Goal: Transaction & Acquisition: Purchase product/service

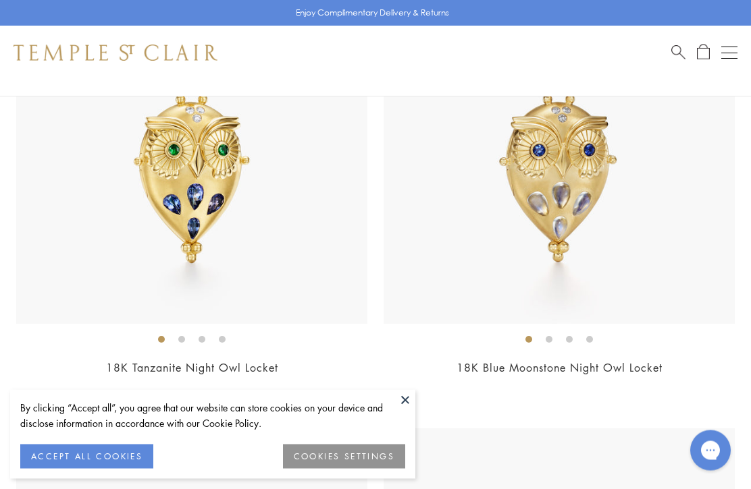
scroll to position [731, 0]
click at [409, 410] on button at bounding box center [405, 400] width 20 height 20
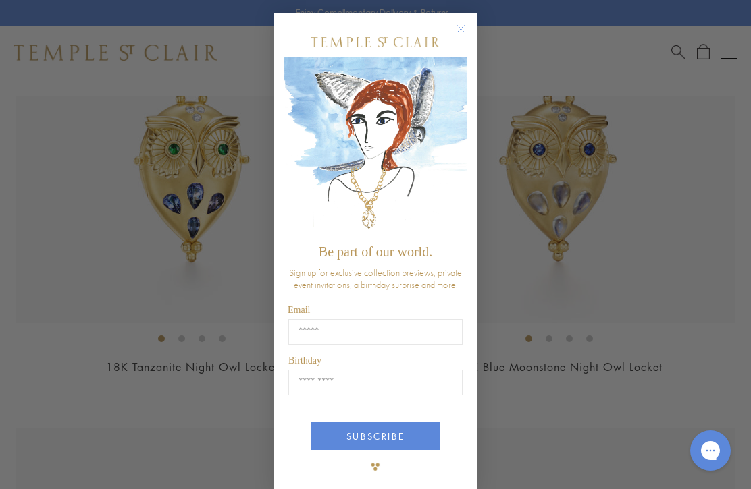
click at [469, 37] on circle "Close dialog" at bounding box center [461, 29] width 16 height 16
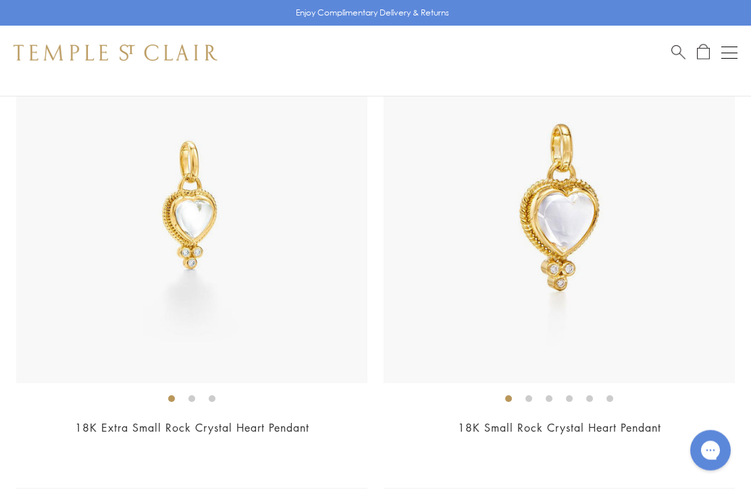
scroll to position [6596, 0]
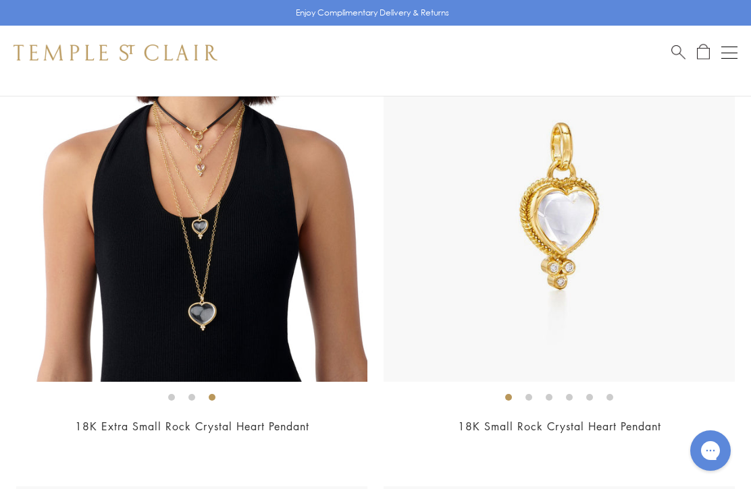
click at [228, 332] on img at bounding box center [191, 206] width 351 height 351
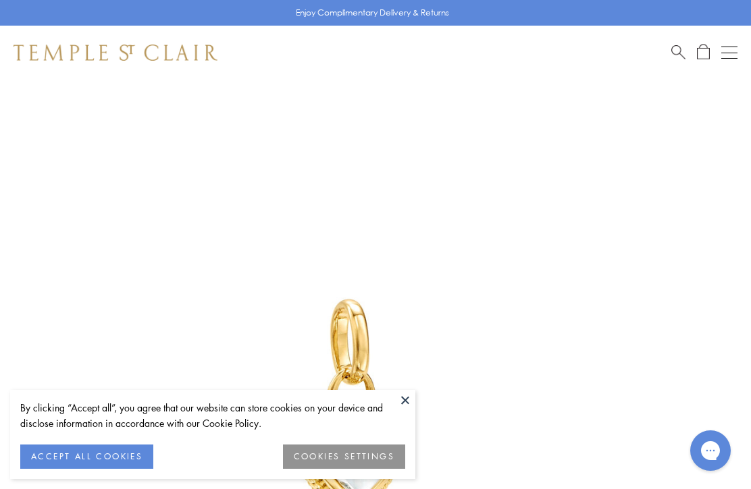
click at [411, 406] on button at bounding box center [405, 400] width 20 height 20
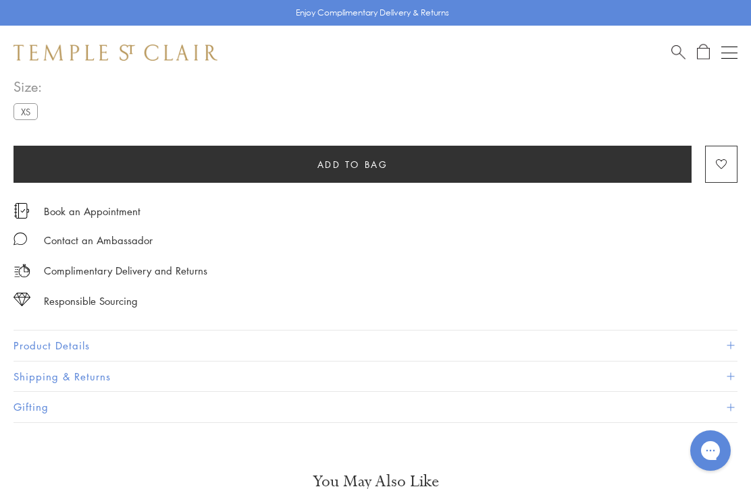
scroll to position [829, 0]
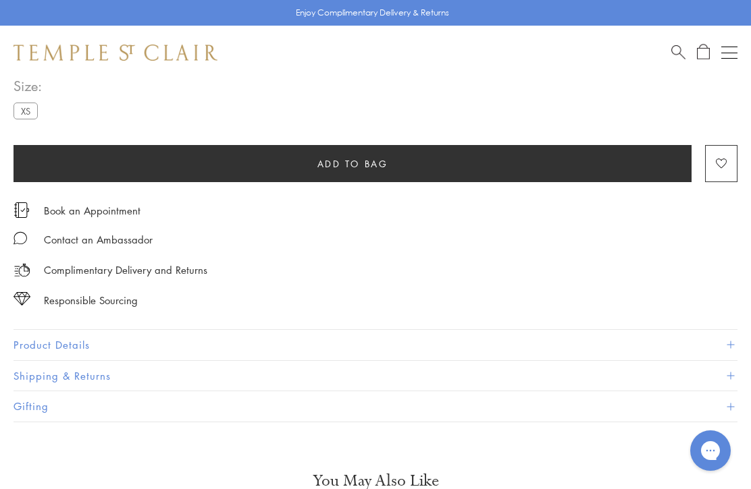
click at [720, 346] on button "Product Details" at bounding box center [376, 345] width 724 height 30
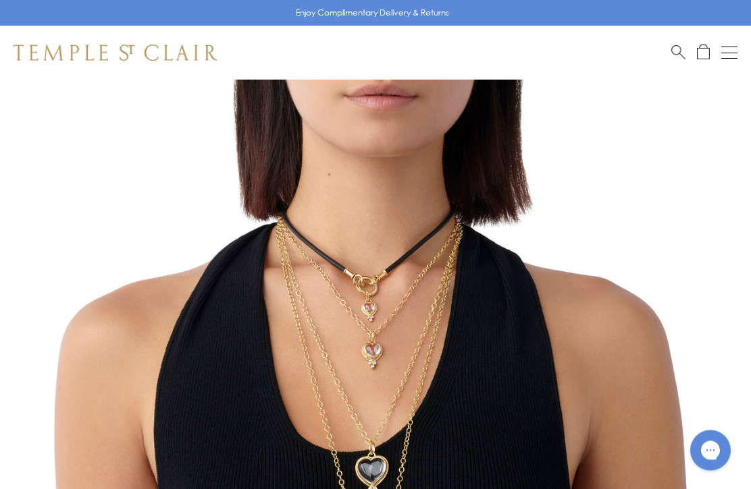
scroll to position [0, 0]
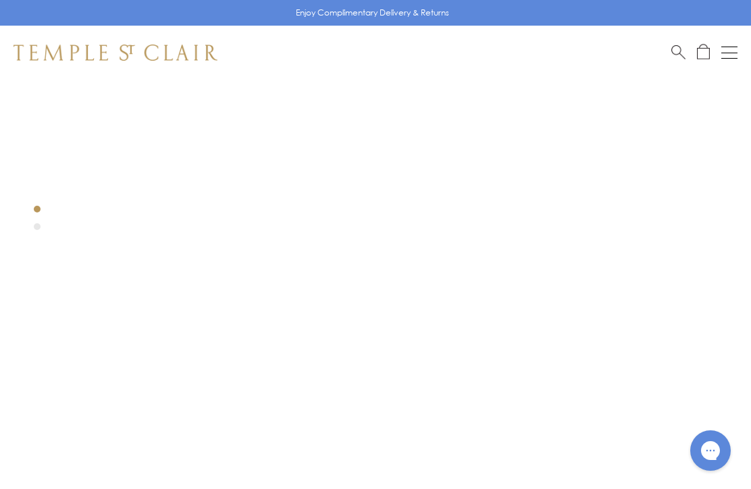
click at [732, 53] on button "Open navigation" at bounding box center [729, 53] width 16 height 16
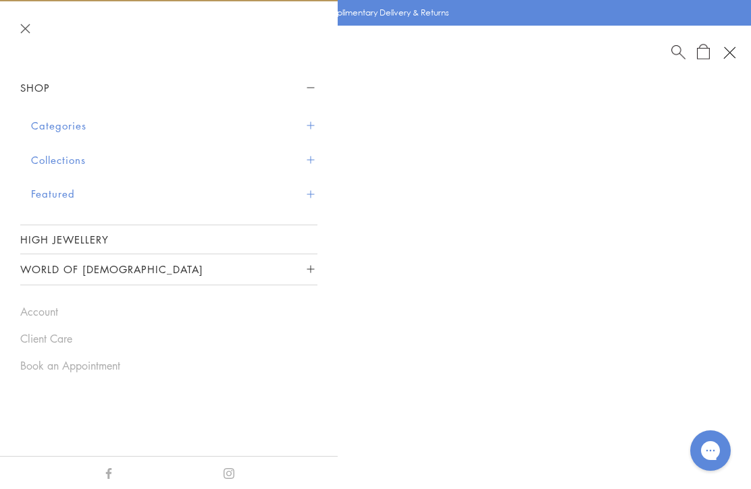
click at [311, 134] on button "Categories" at bounding box center [174, 126] width 286 height 34
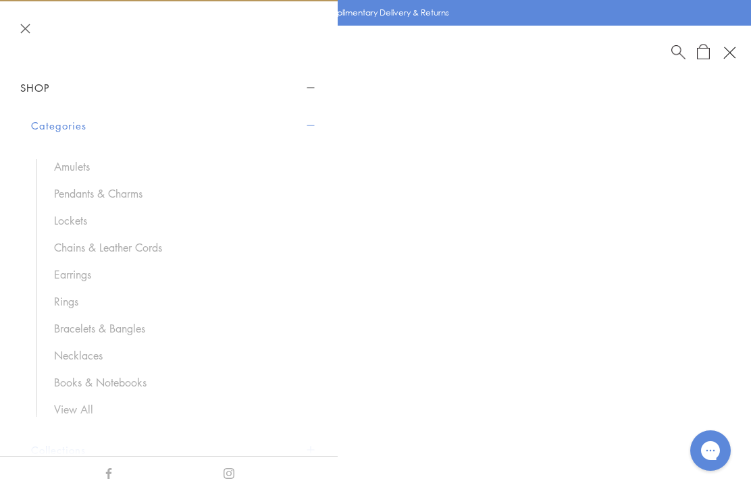
click at [75, 226] on link "Lockets" at bounding box center [179, 220] width 250 height 15
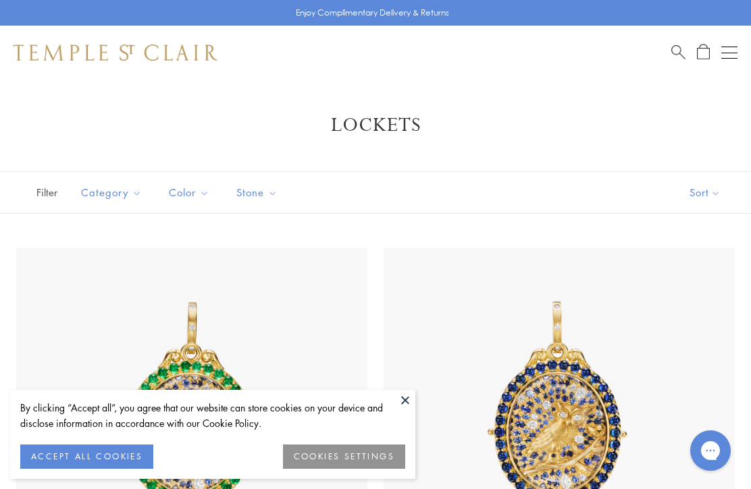
click at [404, 403] on button at bounding box center [405, 400] width 20 height 20
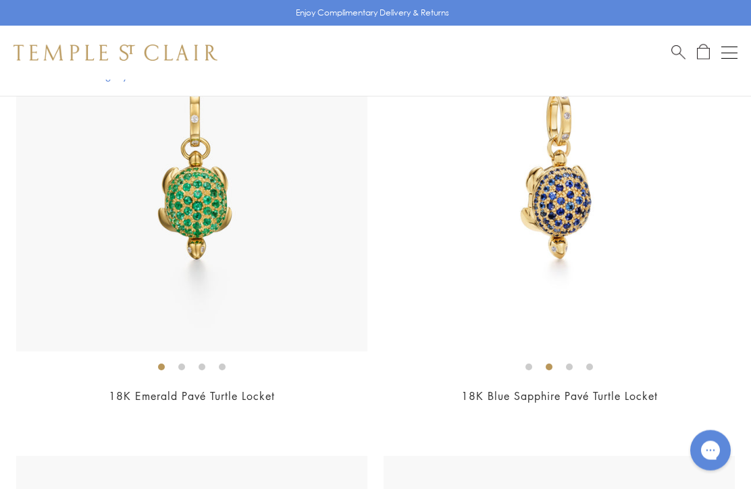
scroll to position [3892, 0]
click at [556, 407] on span "$5,900" at bounding box center [559, 415] width 37 height 16
click at [567, 392] on link "18K Blue Sapphire Pavé Turtle Locket" at bounding box center [559, 396] width 196 height 15
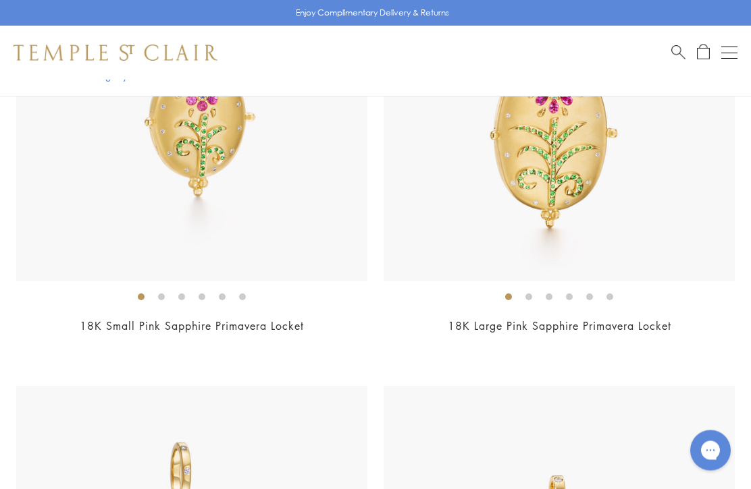
scroll to position [2557, 0]
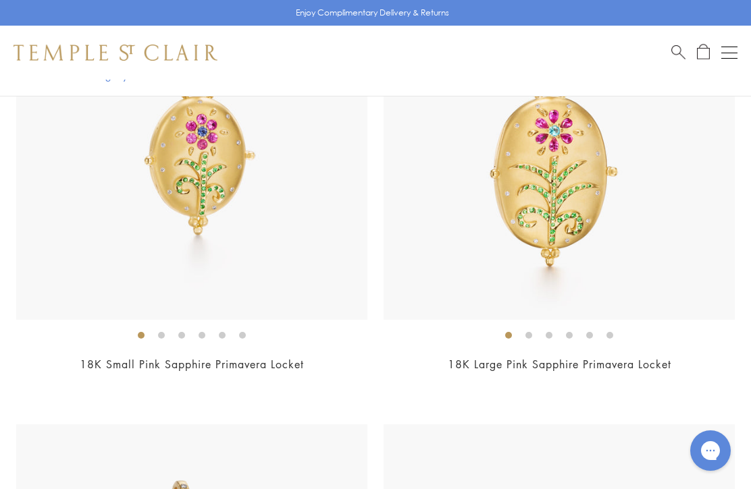
click at [731, 56] on button "Open navigation" at bounding box center [729, 53] width 16 height 16
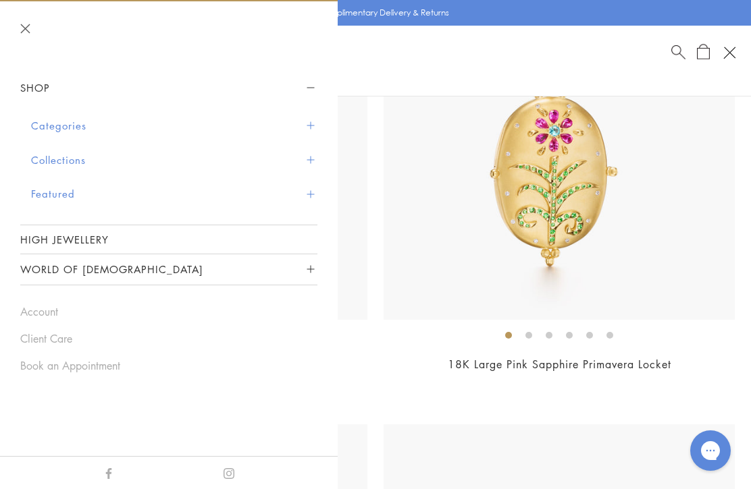
click at [316, 126] on button "Categories" at bounding box center [174, 126] width 286 height 34
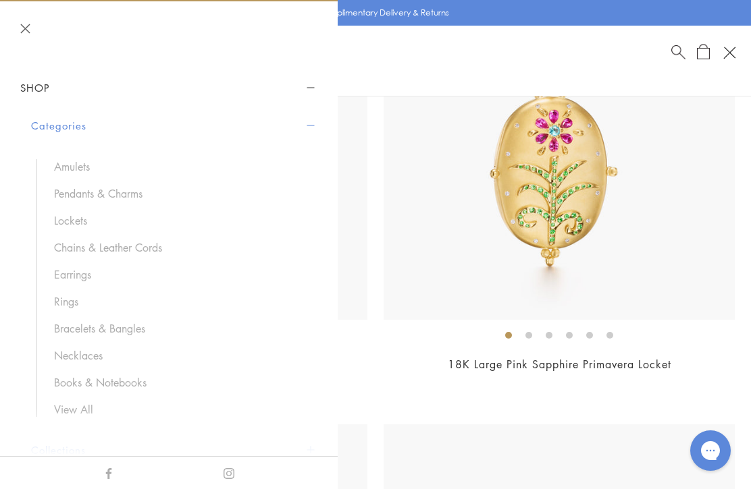
click at [72, 170] on link "Amulets" at bounding box center [179, 166] width 250 height 15
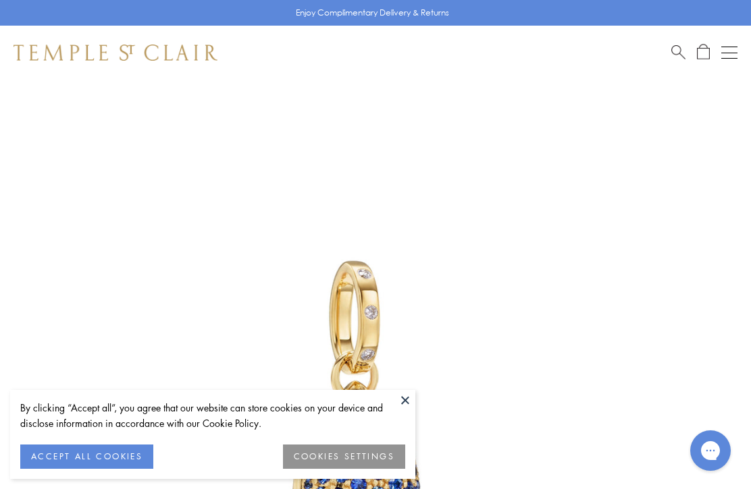
click at [115, 458] on button "ACCEPT ALL COOKIES" at bounding box center [86, 457] width 133 height 24
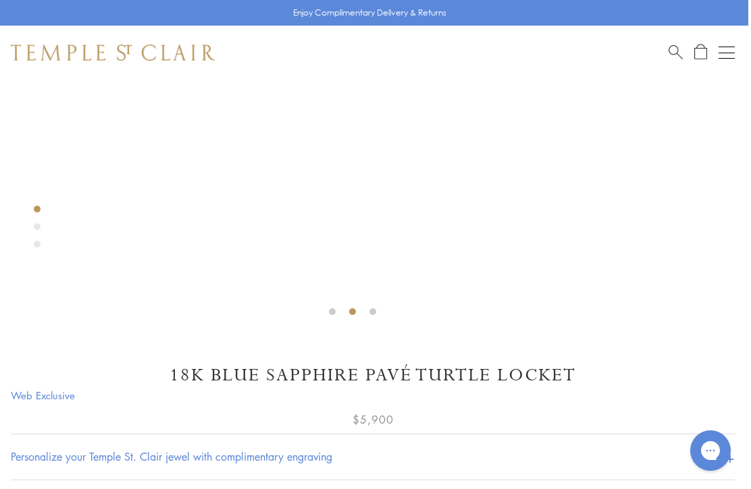
scroll to position [467, 3]
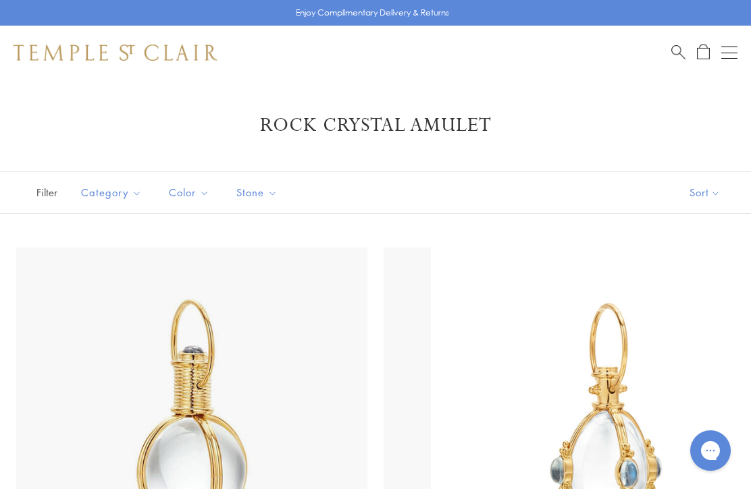
click at [642, 410] on img at bounding box center [606, 423] width 351 height 351
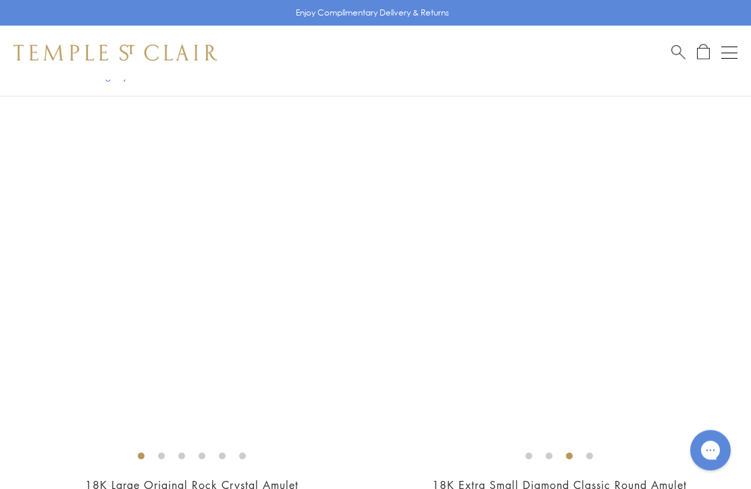
scroll to position [4713, 0]
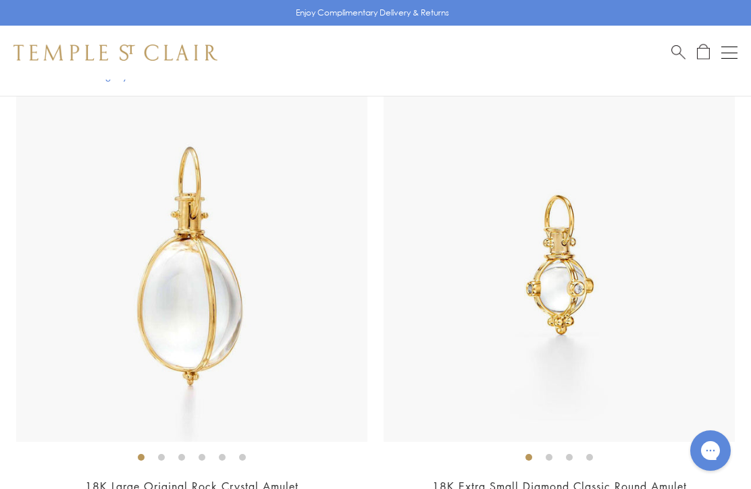
click at [552, 406] on img at bounding box center [558, 266] width 351 height 351
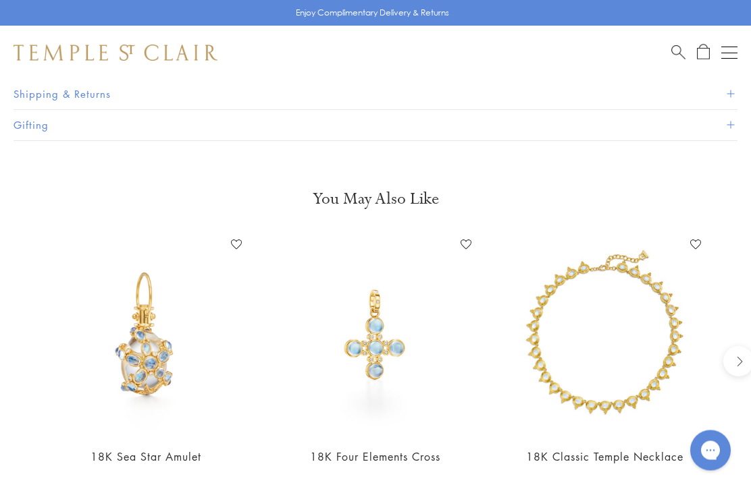
scroll to position [1095, 0]
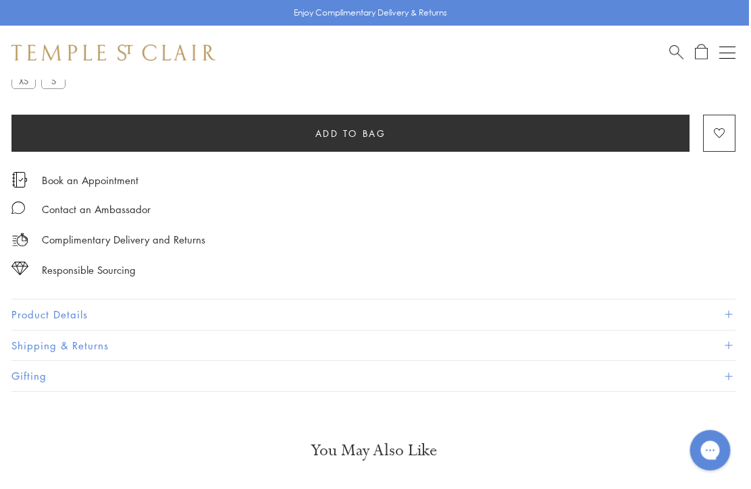
scroll to position [859, 2]
click at [724, 312] on button "Product Details" at bounding box center [373, 315] width 724 height 30
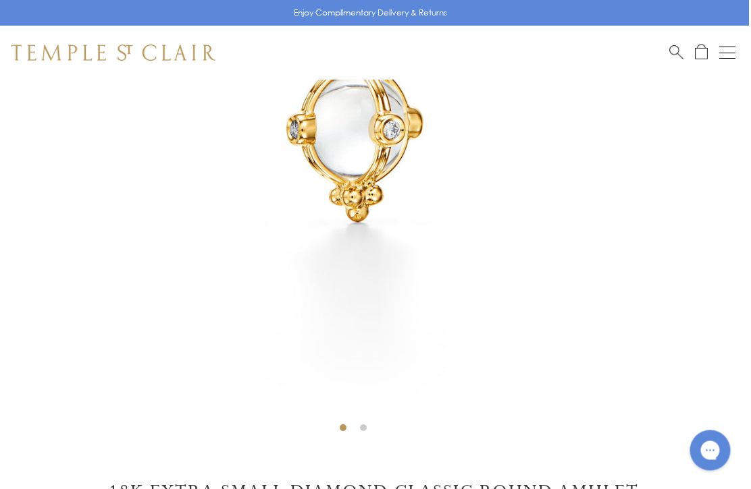
scroll to position [350, 2]
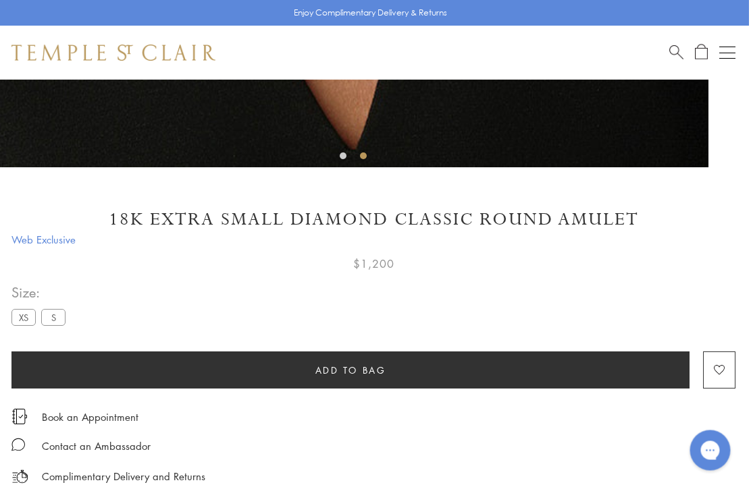
click at [374, 374] on span "Add to bag" at bounding box center [351, 371] width 71 height 15
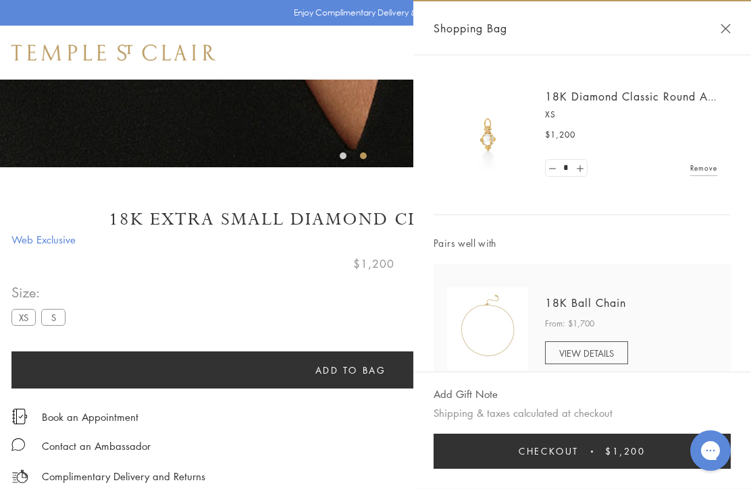
click at [599, 361] on link "VIEW DETAILS" at bounding box center [586, 353] width 83 height 23
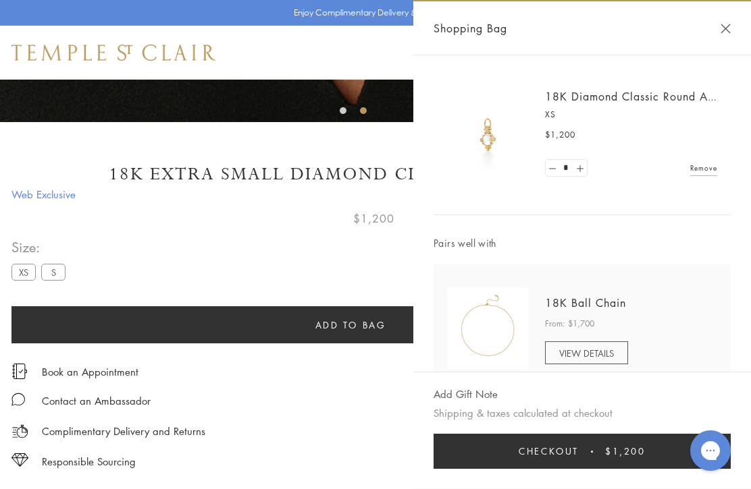
click at [730, 27] on button "Close Shopping Bag" at bounding box center [725, 29] width 10 height 10
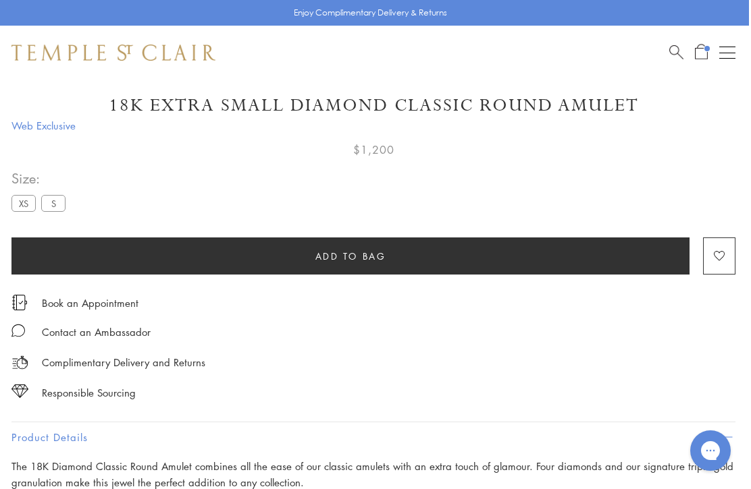
scroll to position [735, 2]
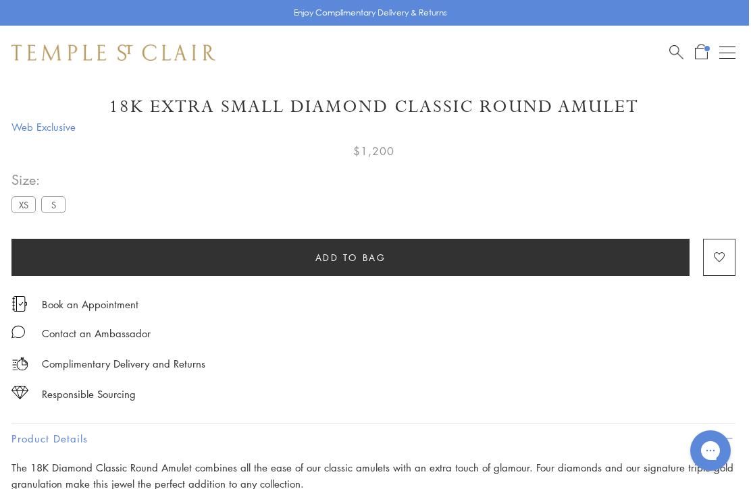
click at [61, 207] on label "S" at bounding box center [53, 204] width 24 height 17
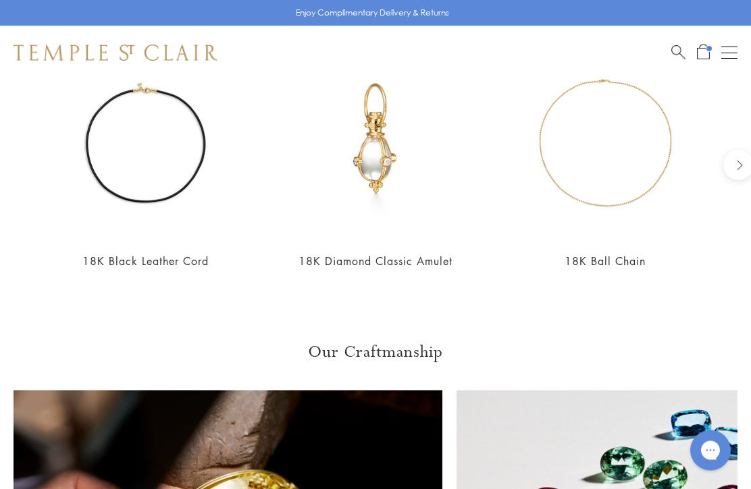
scroll to position [1576, 0]
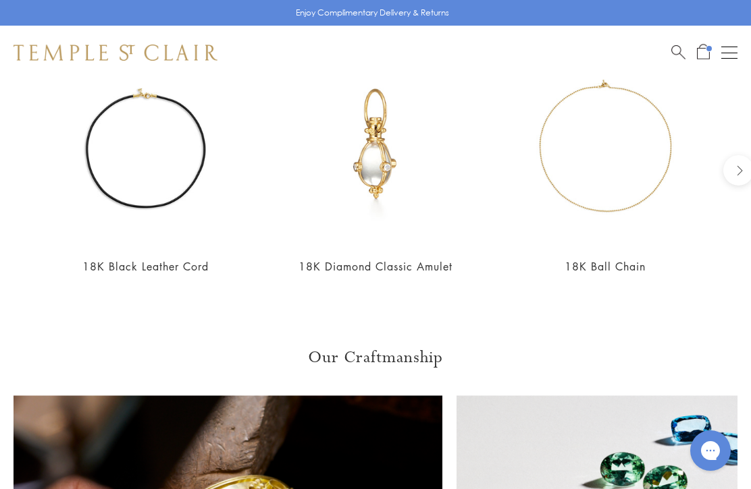
click at [180, 263] on link "18K Black Leather Cord" at bounding box center [145, 266] width 126 height 15
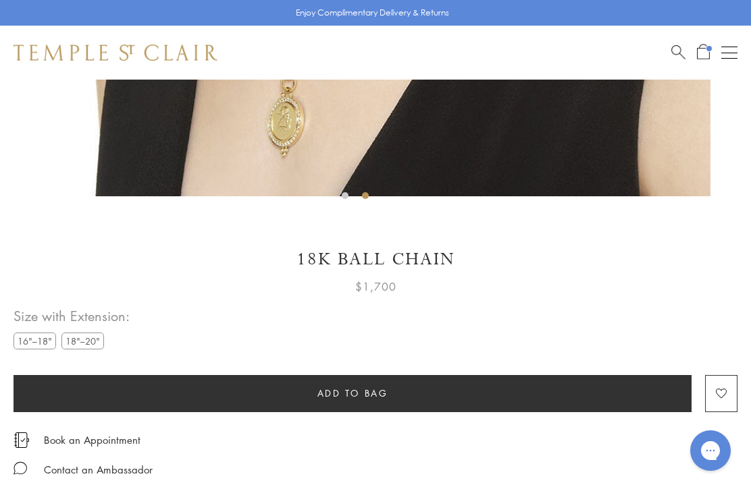
scroll to position [594, 0]
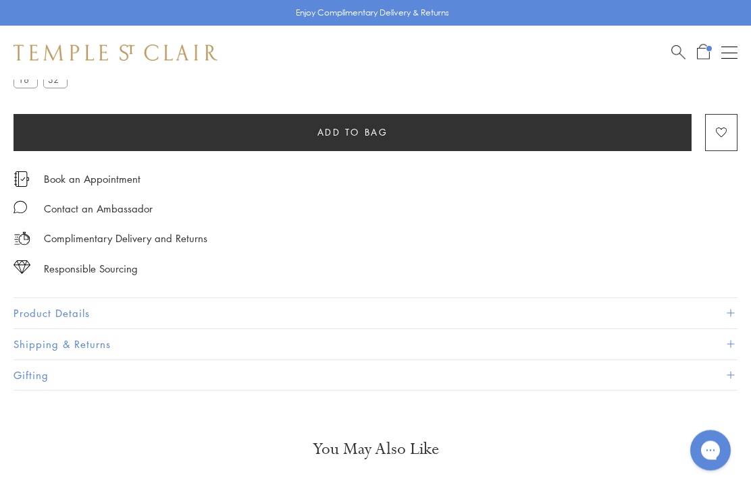
scroll to position [844, 0]
click at [730, 314] on button "Product Details" at bounding box center [376, 313] width 724 height 30
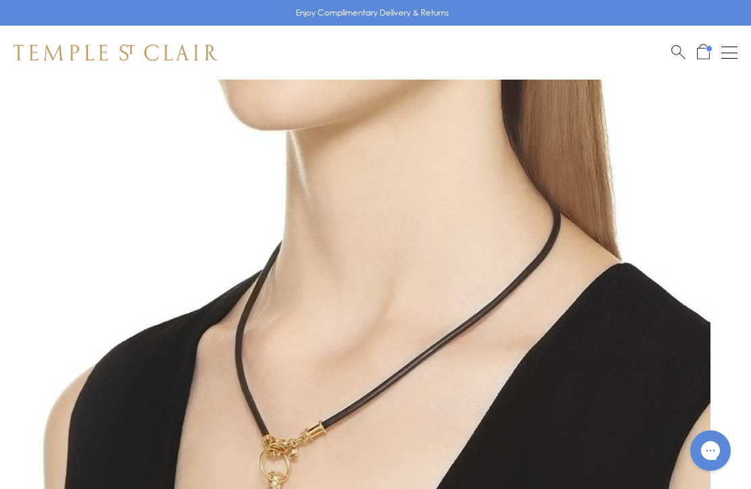
scroll to position [169, 0]
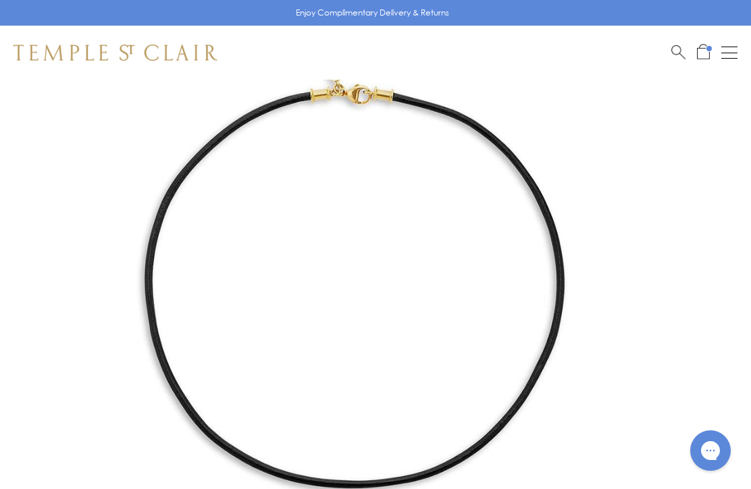
click at [735, 55] on button "Open navigation" at bounding box center [729, 53] width 16 height 16
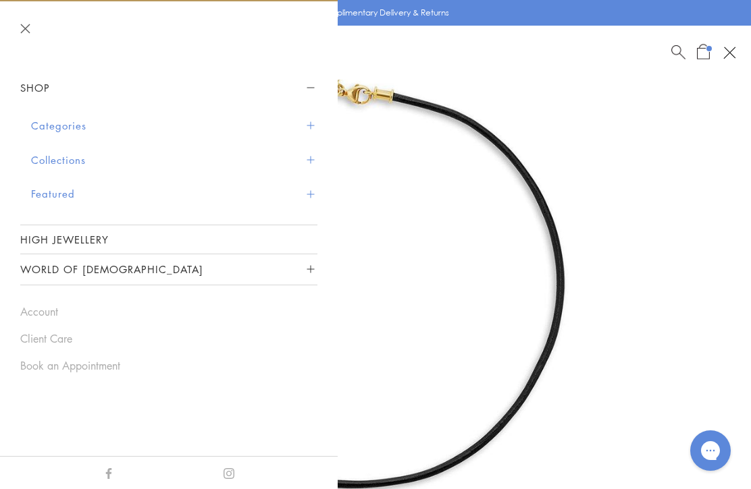
click at [317, 135] on button "Categories" at bounding box center [174, 126] width 286 height 34
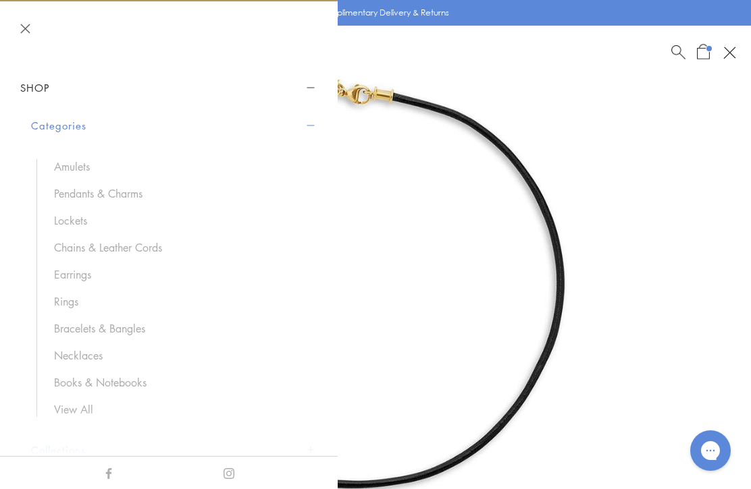
click at [133, 250] on link "Chains & Leather Cords" at bounding box center [179, 247] width 250 height 15
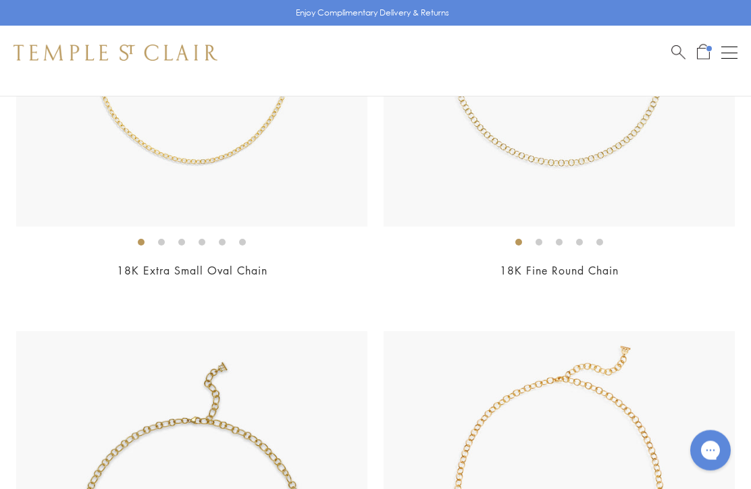
scroll to position [828, 0]
click at [308, 248] on ol at bounding box center [191, 242] width 351 height 17
click at [694, 273] on h2 "18K Fine Round Chain" at bounding box center [558, 271] width 351 height 16
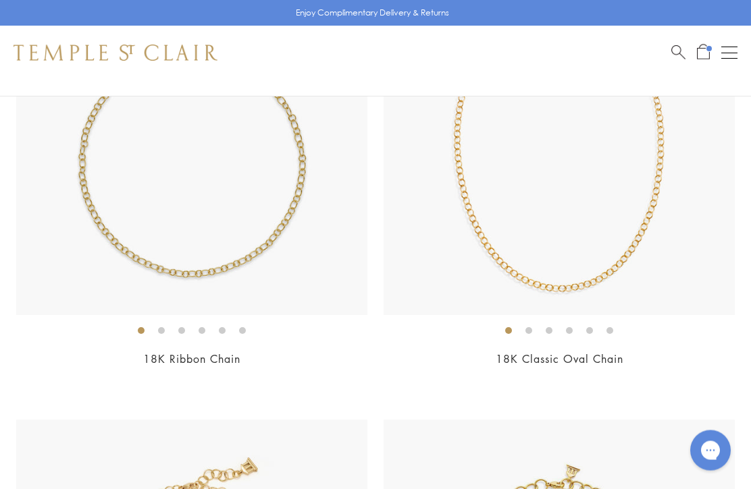
scroll to position [1197, 0]
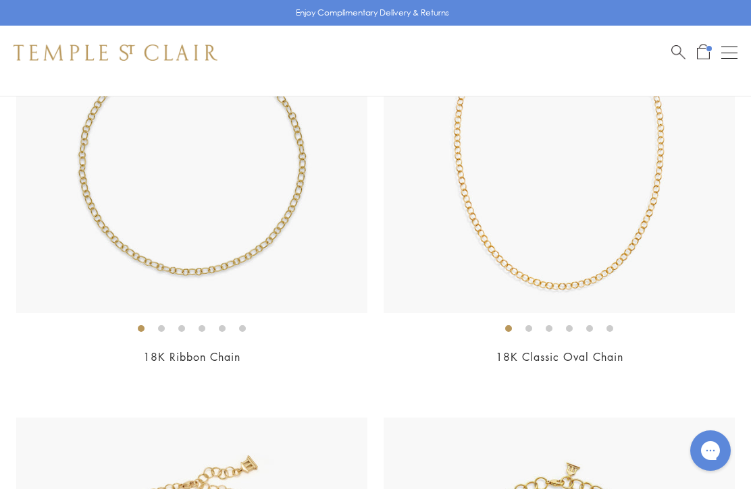
click at [344, 330] on ol at bounding box center [191, 328] width 351 height 17
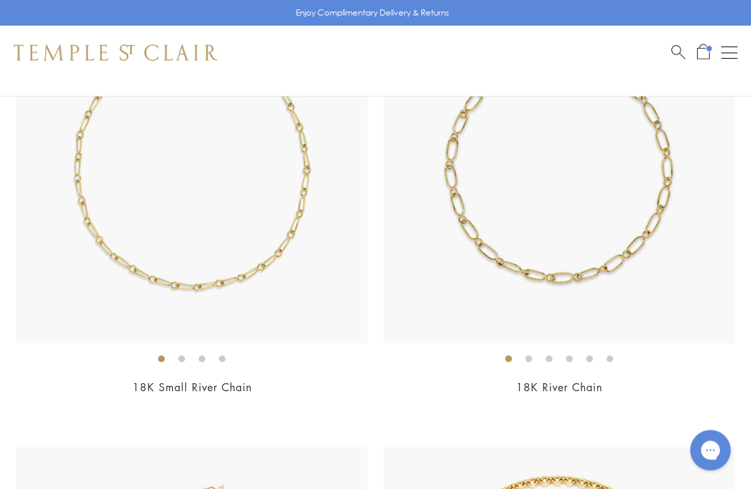
scroll to position [2078, 0]
click at [701, 361] on ol at bounding box center [558, 358] width 351 height 17
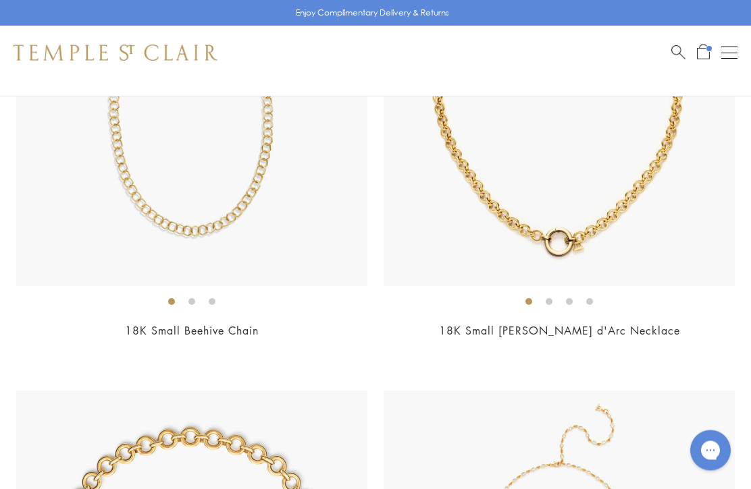
scroll to position [2590, 0]
click at [689, 280] on img at bounding box center [558, 110] width 351 height 351
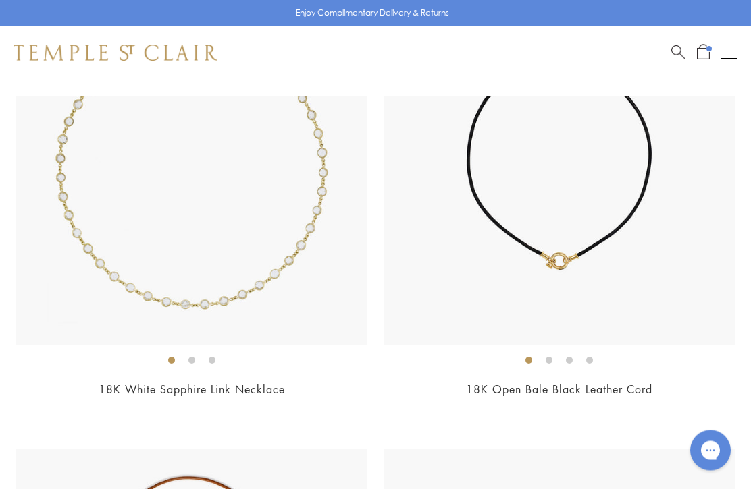
scroll to position [3438, 0]
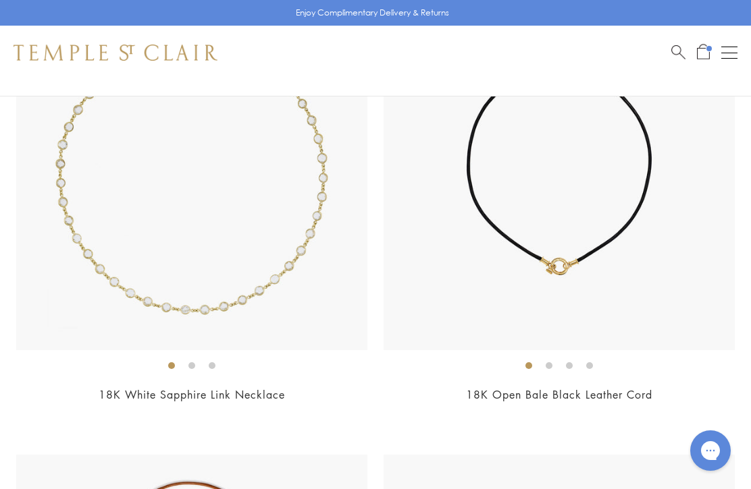
click at [720, 343] on img at bounding box center [558, 174] width 351 height 351
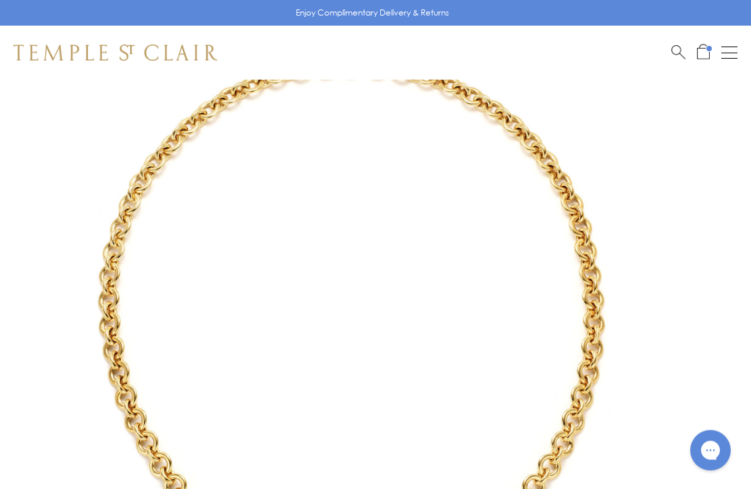
scroll to position [80, 0]
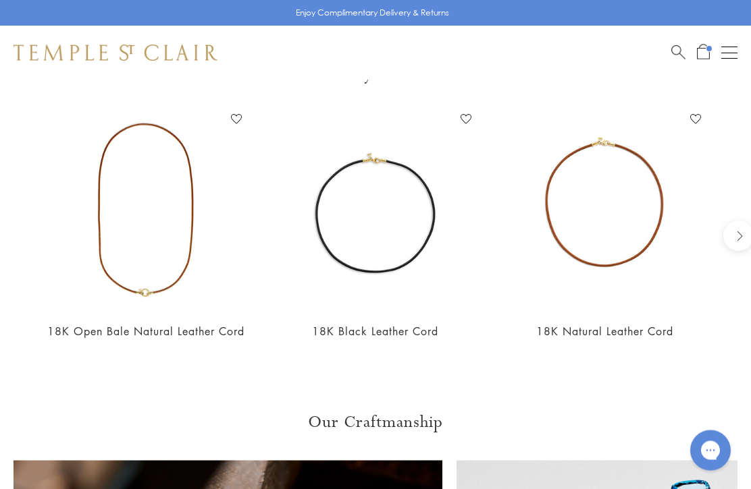
scroll to position [1220, 0]
click at [698, 324] on h2 "18K Natural Leather Cord" at bounding box center [605, 332] width 203 height 16
click at [241, 300] on img at bounding box center [146, 209] width 203 height 203
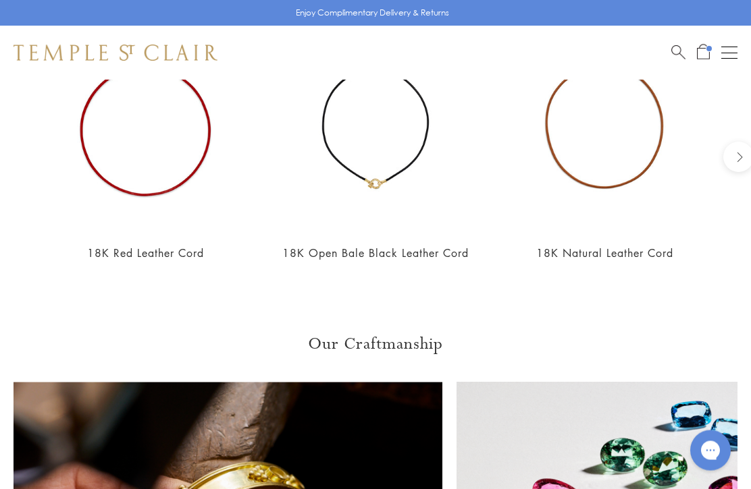
scroll to position [1282, 0]
click at [192, 179] on img at bounding box center [146, 131] width 203 height 203
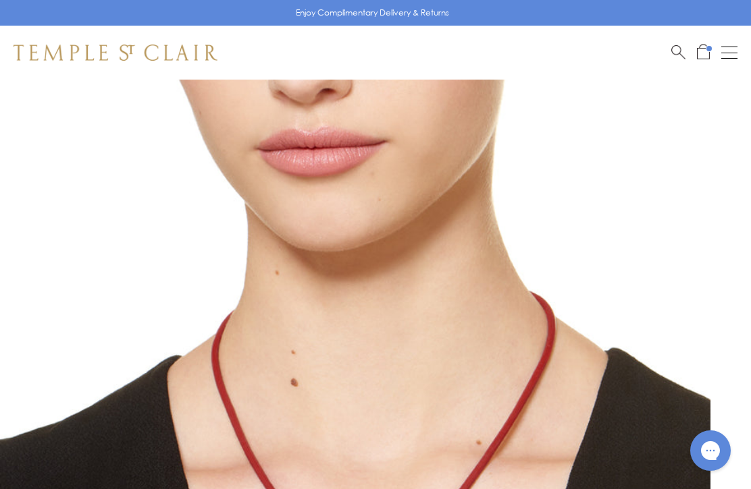
scroll to position [45, 0]
